Goal: Information Seeking & Learning: Learn about a topic

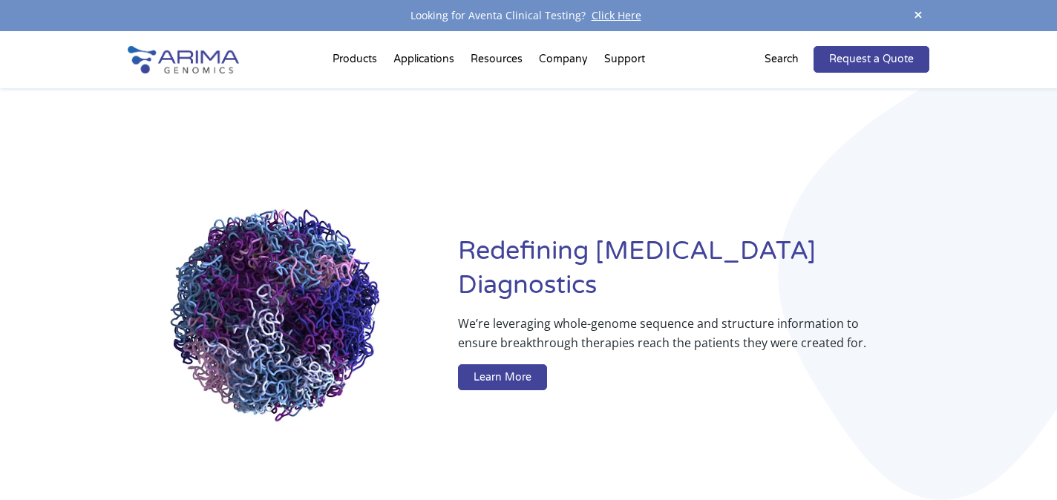
click at [272, 282] on video at bounding box center [281, 316] width 307 height 307
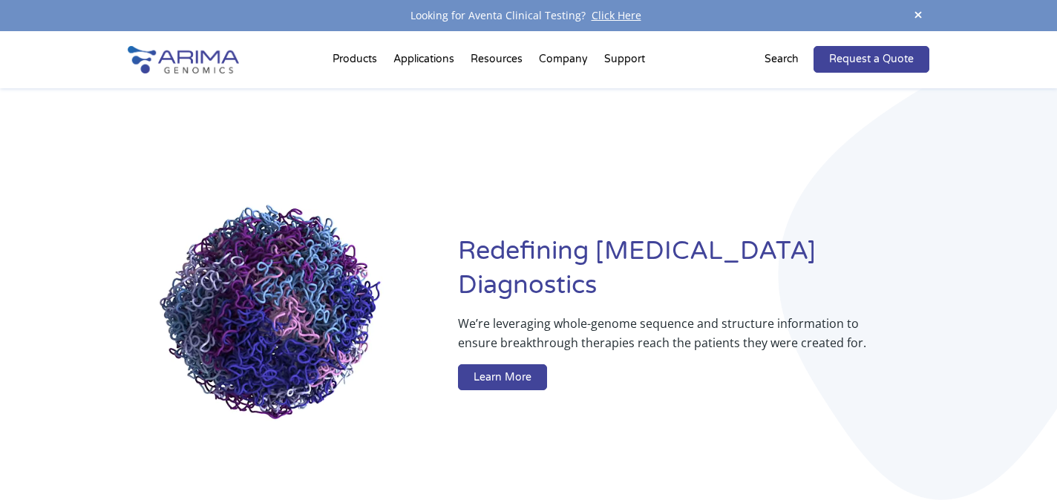
click at [203, 62] on img at bounding box center [183, 59] width 111 height 27
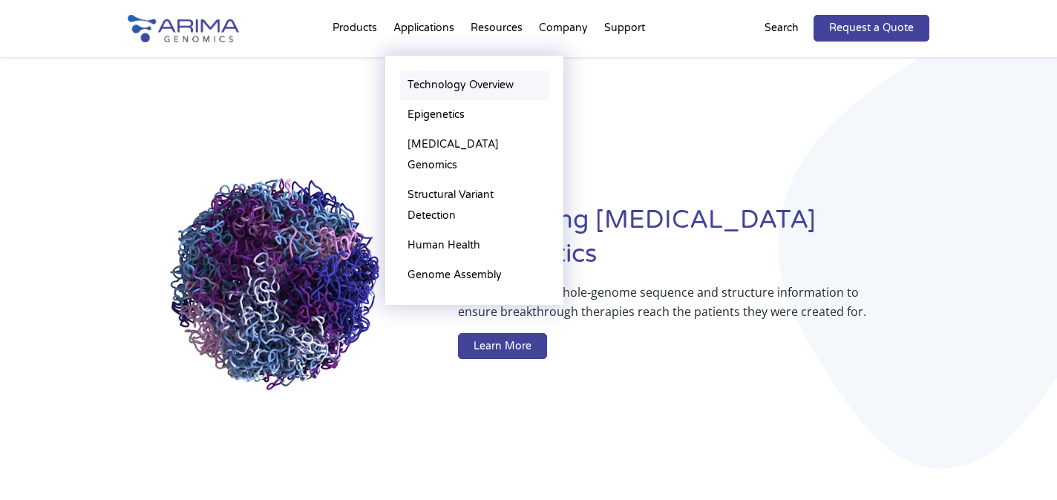
click at [417, 83] on link "Technology Overview" at bounding box center [474, 86] width 148 height 30
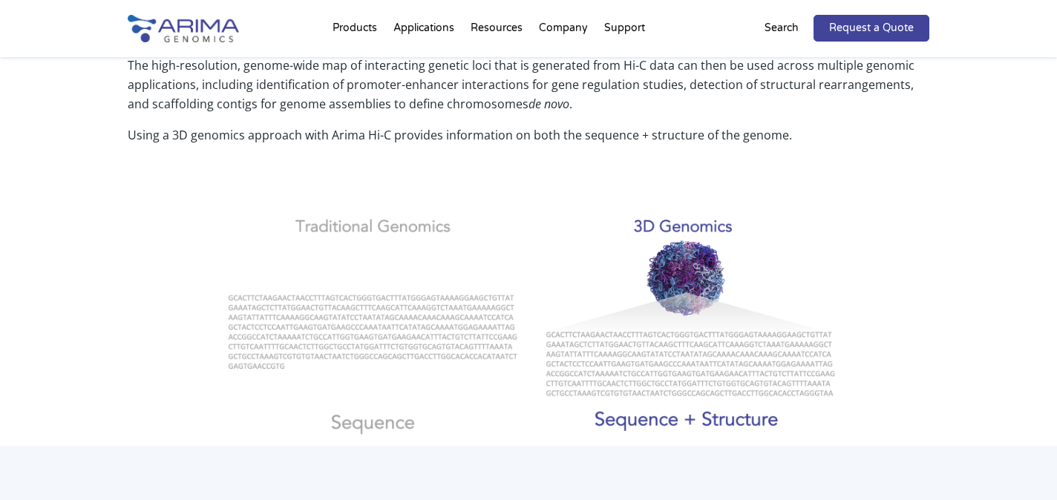
scroll to position [589, 0]
click at [686, 277] on img at bounding box center [529, 321] width 650 height 248
click at [671, 415] on img at bounding box center [529, 321] width 650 height 248
click at [687, 212] on img at bounding box center [529, 321] width 650 height 248
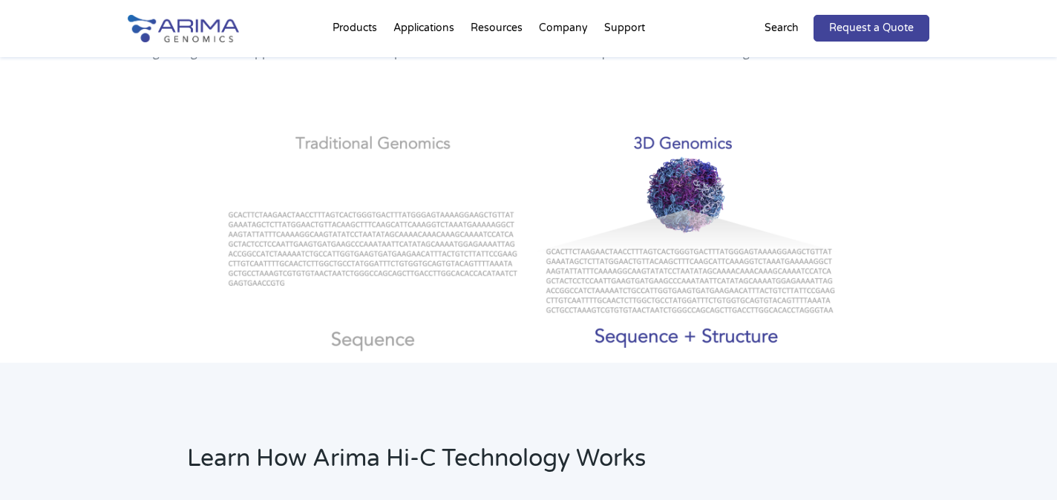
scroll to position [670, 0]
